Goal: Information Seeking & Learning: Check status

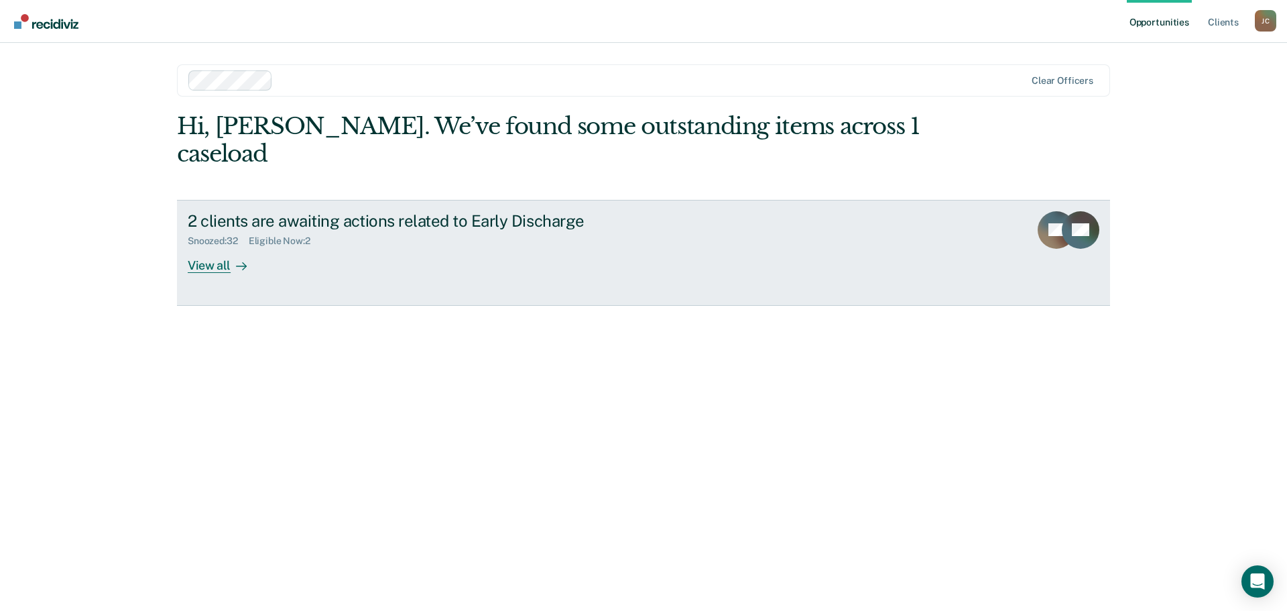
click at [221, 247] on div "View all" at bounding box center [225, 260] width 75 height 26
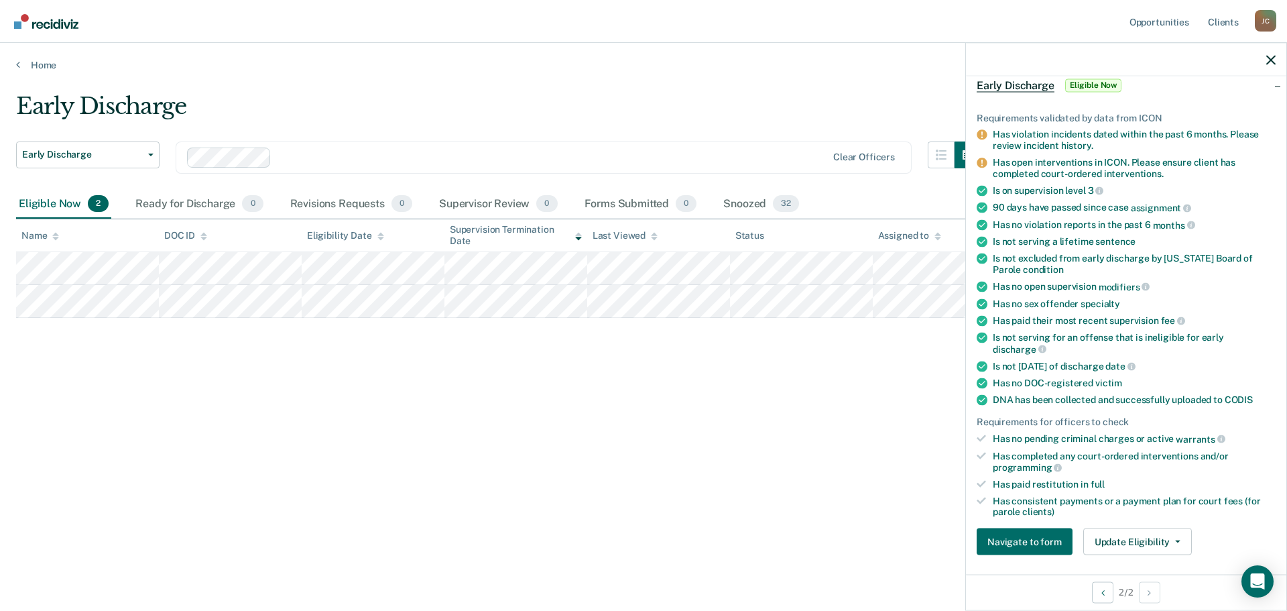
scroll to position [67, 0]
